Goal: Task Accomplishment & Management: Complete application form

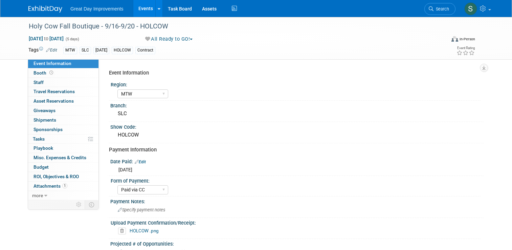
select select "MTW"
select select "Paid via CC"
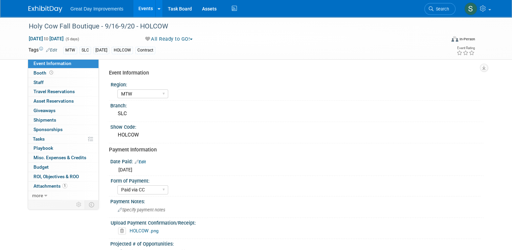
click at [52, 7] on img at bounding box center [45, 9] width 34 height 7
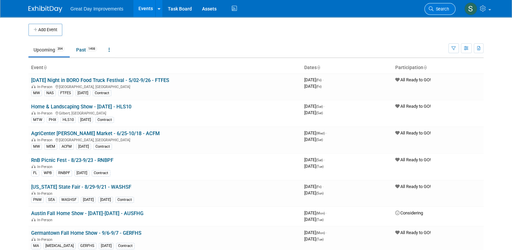
click at [433, 11] on icon at bounding box center [431, 8] width 5 height 5
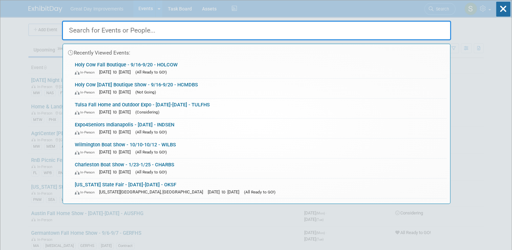
type input ","
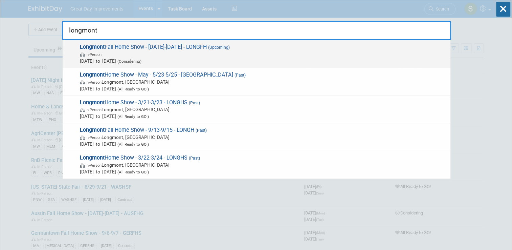
type input "longmont"
click at [304, 45] on span "Longmont Fall Home Show - 9/12/25-9/14/25 - LONGFH (Upcoming) In-Person Sep 12,…" at bounding box center [262, 54] width 369 height 21
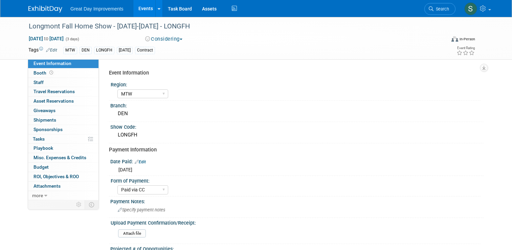
select select "MTW"
select select "Paid via CC"
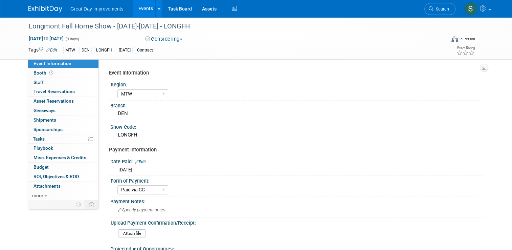
click at [186, 59] on div "Longmont Fall Home Show - 9/12/25-9/14/25 - LONGFH Sep 12, 2025 to Sep 14, 2025…" at bounding box center [255, 38] width 465 height 42
click at [450, 12] on link "Search" at bounding box center [439, 9] width 31 height 12
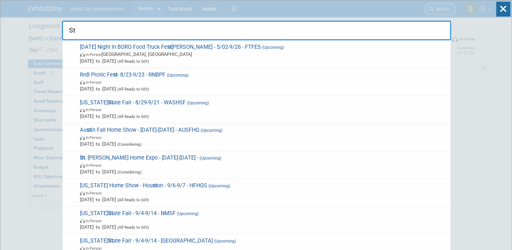
type input "S"
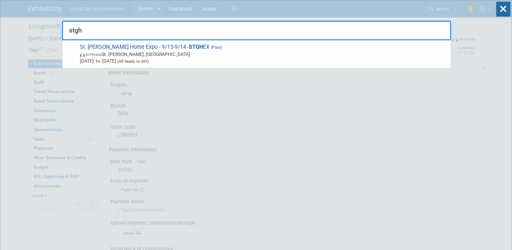
type input "stgh"
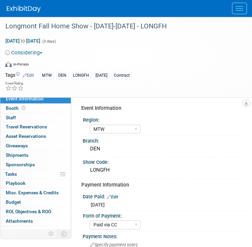
click at [30, 8] on img at bounding box center [24, 9] width 34 height 7
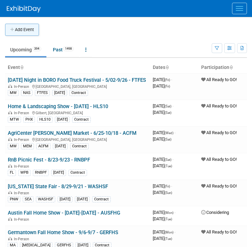
click at [15, 28] on button "Add Event" at bounding box center [22, 30] width 34 height 12
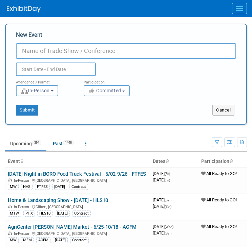
click at [73, 53] on input "New Event" at bounding box center [126, 51] width 220 height 16
paste input "St. George Fall Home Expo"
click at [107, 50] on input "St. George Fall Home Expo" at bounding box center [126, 51] width 220 height 16
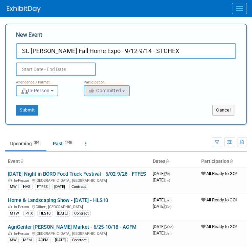
type input "St. [PERSON_NAME] Fall Home Expo - 9/12-9/14 - STGHEX"
click at [112, 90] on span "Committed" at bounding box center [104, 90] width 33 height 5
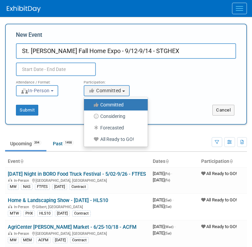
click at [119, 136] on label "All Ready to GO!" at bounding box center [113, 139] width 53 height 9
click at [90, 137] on input "All Ready to GO!" at bounding box center [88, 139] width 4 height 4
select select "102"
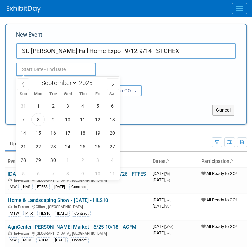
click at [74, 65] on input "text" at bounding box center [56, 70] width 80 height 14
click at [98, 116] on span "12" at bounding box center [97, 119] width 13 height 13
click at [26, 134] on span "14" at bounding box center [23, 133] width 13 height 13
type input "Sep 12, 2025 to Sep 14, 2025"
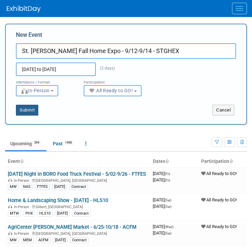
click at [31, 108] on button "Submit" at bounding box center [27, 110] width 22 height 11
type input "St. [PERSON_NAME] Fall Home Expo - 9/12-9/14 - STGHEX"
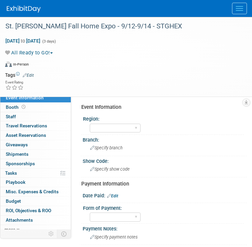
click at [29, 77] on link "Edit" at bounding box center [28, 75] width 11 height 5
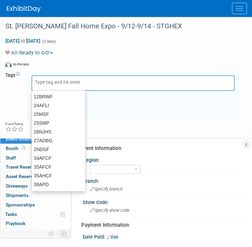
click at [57, 82] on input "text" at bounding box center [62, 82] width 54 height 7
type input "MTW"
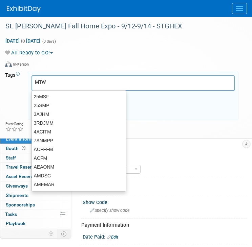
type input "MTW"
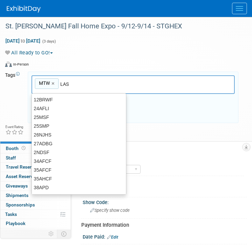
type input "LAS"
type input "MTW, LAS"
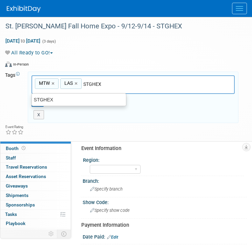
type input "STGHEX"
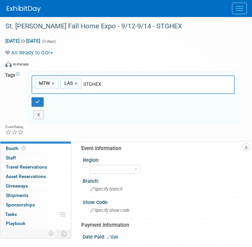
type input "MTW, LAS, STGHEX"
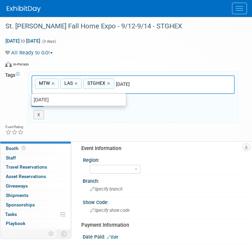
type input "[DATE]"
type input "MTW, LAS, STGHEX, [DATE]"
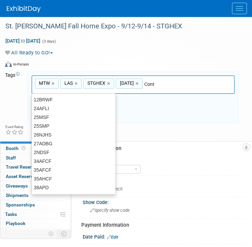
type input "Contr"
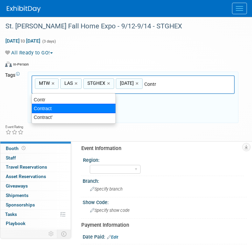
click at [79, 112] on div "Contract" at bounding box center [73, 108] width 84 height 9
type input "MTW, LAS, STGHEX, SEPT25, Contract"
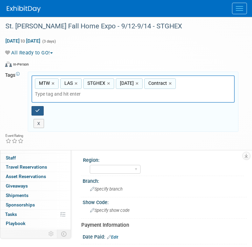
click at [38, 109] on icon "button" at bounding box center [37, 111] width 5 height 4
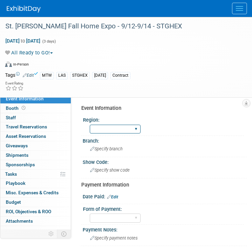
click at [101, 130] on select "GC MA MW MTW NE NEW OV PL PNW SA SE SC UMW FL" at bounding box center [115, 129] width 51 height 9
select select "MTW"
click at [90, 125] on select "GC MA MW MTW NE NEW OV PL PNW SA SE SC UMW FL" at bounding box center [115, 129] width 51 height 9
click at [120, 150] on span "Specify branch" at bounding box center [106, 149] width 32 height 5
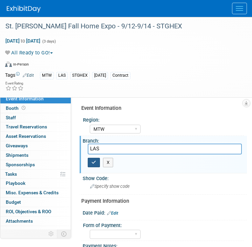
type input "LAS"
click at [95, 163] on icon "button" at bounding box center [93, 162] width 5 height 4
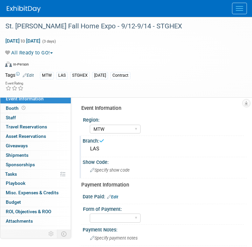
click at [104, 173] on div "Specify show code" at bounding box center [165, 170] width 154 height 10
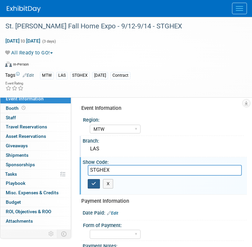
type input "STGHEX"
click at [92, 185] on button "button" at bounding box center [94, 183] width 12 height 9
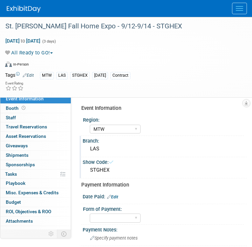
drag, startPoint x: 117, startPoint y: 219, endPoint x: 120, endPoint y: 181, distance: 38.4
select select "Paid via CC"
click at [90, 214] on select "Paid via CC Check Requested Pay at the Gate Other" at bounding box center [115, 218] width 51 height 9
click at [116, 198] on link "Edit" at bounding box center [112, 197] width 11 height 5
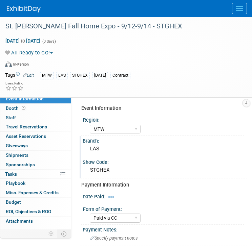
select select "8"
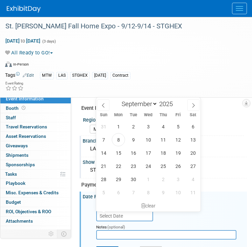
click at [136, 217] on input "text" at bounding box center [124, 216] width 57 height 11
click at [176, 105] on span at bounding box center [175, 106] width 5 height 4
type input "2024"
click at [144, 106] on select "January February March April May June July August September October November De…" at bounding box center [137, 104] width 39 height 8
select select "9"
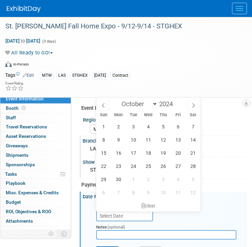
click at [118, 100] on select "January February March April May June July August September October November De…" at bounding box center [137, 104] width 39 height 8
click at [119, 155] on span "14" at bounding box center [118, 153] width 13 height 13
type input "Oct 14, 2024"
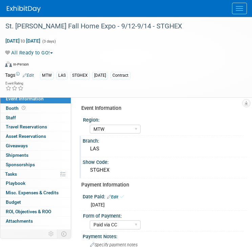
click at [18, 8] on img at bounding box center [24, 9] width 34 height 7
